Goal: Task Accomplishment & Management: Use online tool/utility

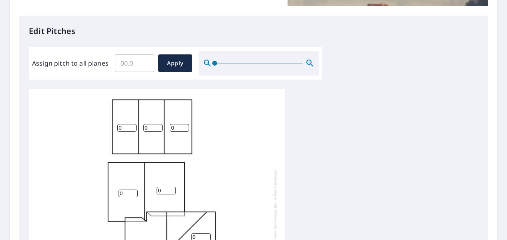
scroll to position [200, 0]
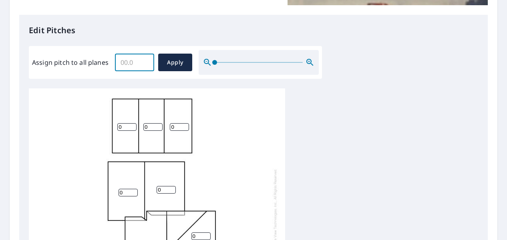
click at [141, 64] on input "Assign pitch to all planes" at bounding box center [134, 62] width 39 height 22
type input "4"
click at [165, 60] on span "Apply" at bounding box center [175, 63] width 21 height 10
type input "4"
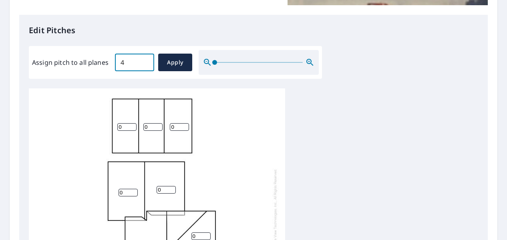
type input "4"
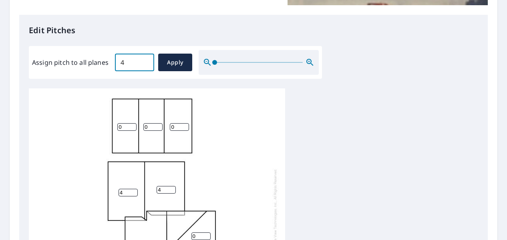
type input "4"
click at [125, 123] on input "4" at bounding box center [126, 127] width 19 height 8
type input "3"
click at [133, 123] on input "3" at bounding box center [126, 127] width 19 height 8
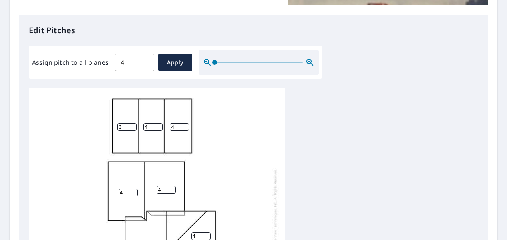
click at [155, 123] on input "4" at bounding box center [152, 127] width 19 height 8
type input "3"
click at [157, 123] on input "3" at bounding box center [152, 127] width 19 height 8
click at [185, 123] on input "3" at bounding box center [179, 127] width 19 height 8
click at [185, 123] on input "2" at bounding box center [179, 127] width 19 height 8
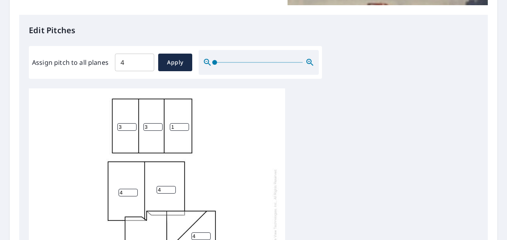
click at [185, 123] on input "1" at bounding box center [179, 127] width 19 height 8
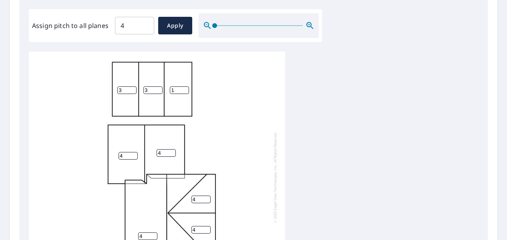
scroll to position [160, 0]
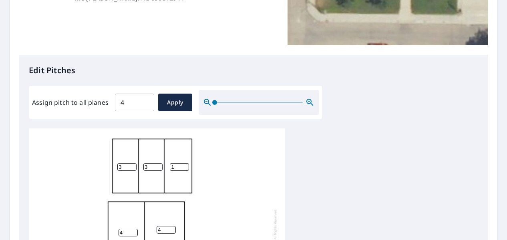
click at [183, 98] on span "Apply" at bounding box center [175, 103] width 21 height 10
type input "4"
type input "3"
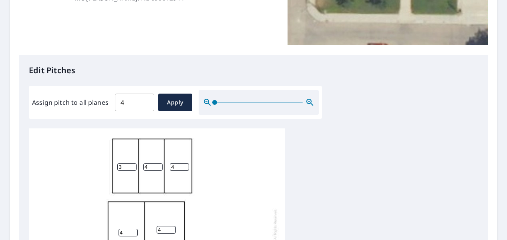
click at [132, 163] on input "3" at bounding box center [126, 167] width 19 height 8
click at [155, 163] on input "4" at bounding box center [152, 167] width 19 height 8
drag, startPoint x: 159, startPoint y: 161, endPoint x: 177, endPoint y: 161, distance: 17.6
type input "3"
click at [161, 163] on input "3" at bounding box center [152, 167] width 19 height 8
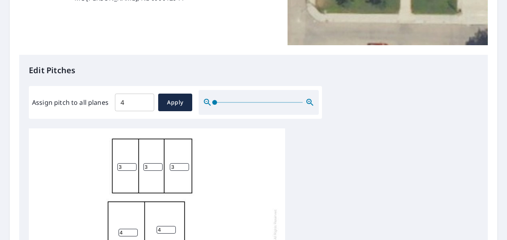
click at [186, 163] on input "3" at bounding box center [179, 167] width 19 height 8
click at [186, 163] on input "2" at bounding box center [179, 167] width 19 height 8
type input "1"
click at [186, 163] on input "1" at bounding box center [179, 167] width 19 height 8
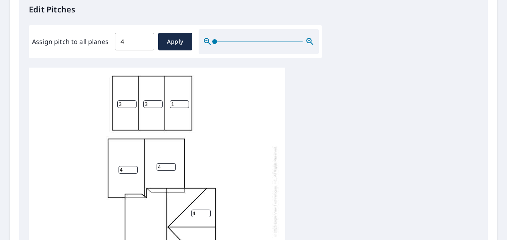
scroll to position [360, 0]
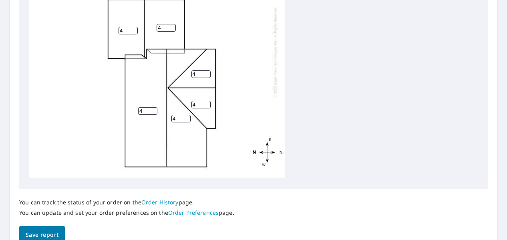
click at [46, 230] on span "Save report" at bounding box center [42, 235] width 33 height 10
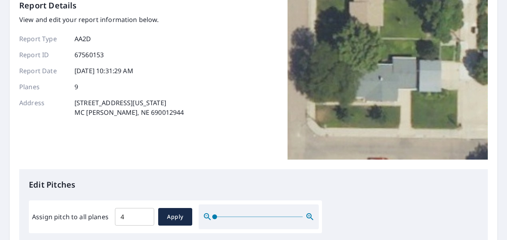
scroll to position [0, 0]
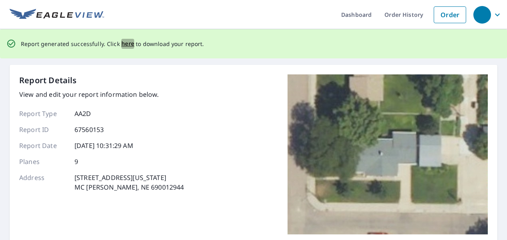
click at [128, 45] on span "here" at bounding box center [127, 44] width 13 height 10
